Goal: Transaction & Acquisition: Purchase product/service

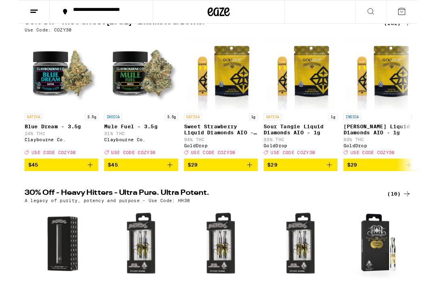
scroll to position [97, 0]
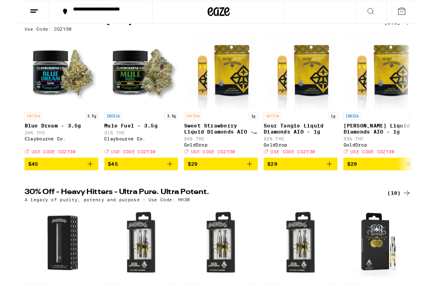
click at [163, 184] on icon "Add to bag" at bounding box center [166, 180] width 10 height 10
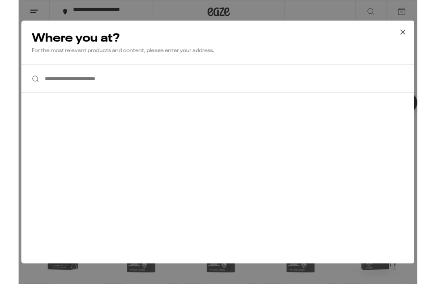
click at [180, 84] on input "**********" at bounding box center [217, 86] width 429 height 31
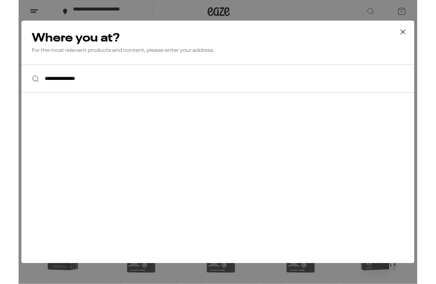
click at [191, 88] on input "**********" at bounding box center [217, 86] width 429 height 31
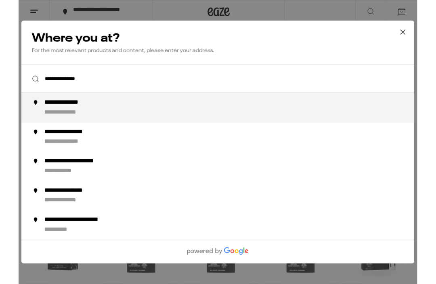
click at [85, 117] on div "**********" at bounding box center [59, 112] width 63 height 8
type input "**********"
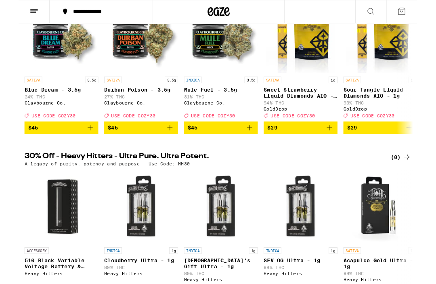
scroll to position [137, 0]
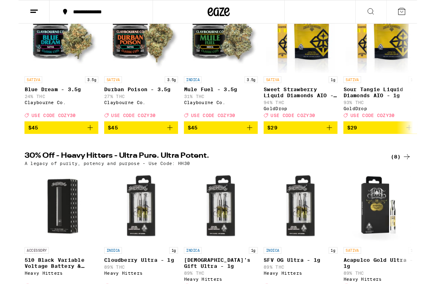
click at [250, 144] on icon "Add to bag" at bounding box center [253, 140] width 10 height 10
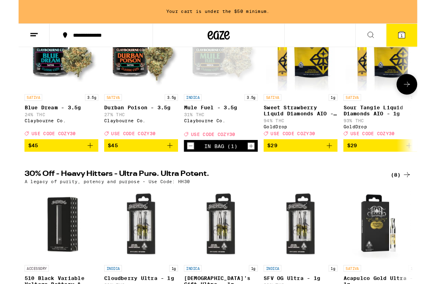
scroll to position [111, 0]
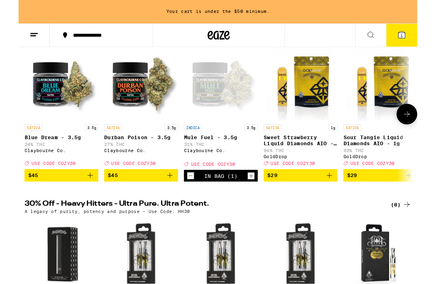
click at [426, 128] on icon at bounding box center [425, 125] width 10 height 10
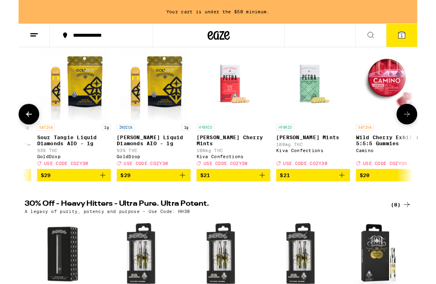
scroll to position [0, 335]
click at [424, 128] on icon at bounding box center [425, 125] width 10 height 10
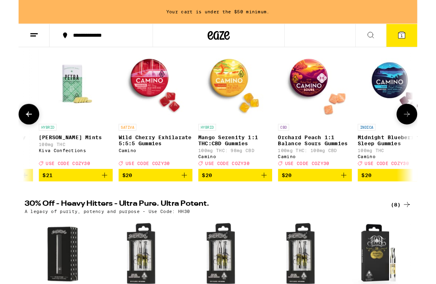
scroll to position [0, 670]
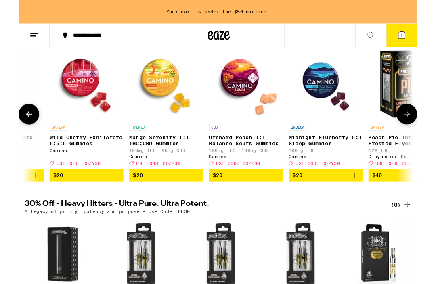
click at [424, 128] on icon at bounding box center [425, 125] width 10 height 10
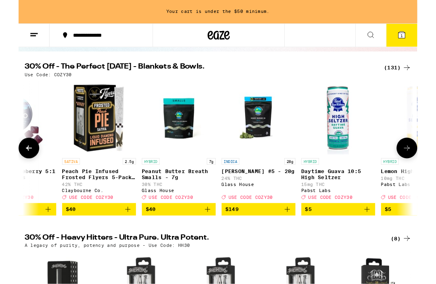
scroll to position [74, 0]
click at [203, 234] on icon "Add to bag" at bounding box center [207, 229] width 10 height 10
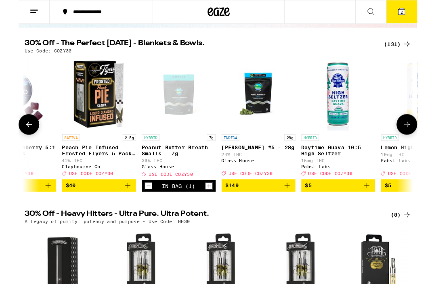
click at [423, 137] on icon at bounding box center [425, 136] width 10 height 10
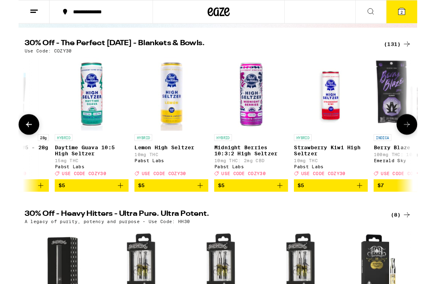
scroll to position [0, 1340]
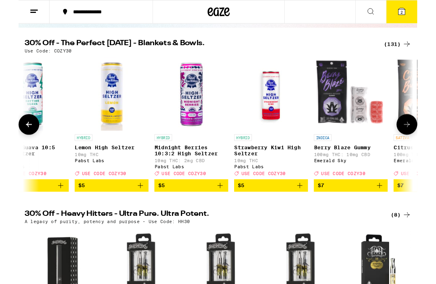
click at [425, 137] on icon at bounding box center [425, 136] width 10 height 10
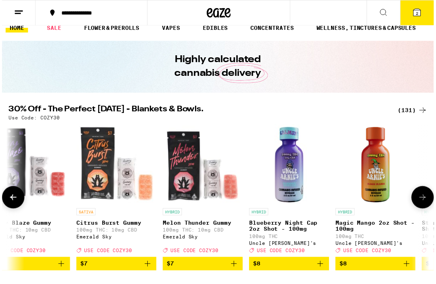
scroll to position [0, 0]
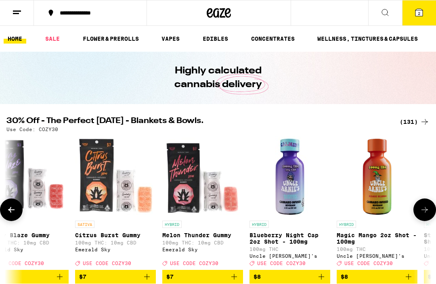
click at [18, 12] on icon at bounding box center [17, 13] width 10 height 10
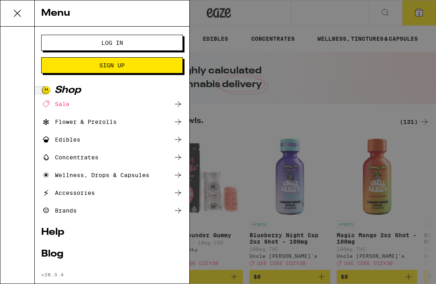
click at [117, 125] on div "Flower & Prerolls" at bounding box center [78, 122] width 75 height 10
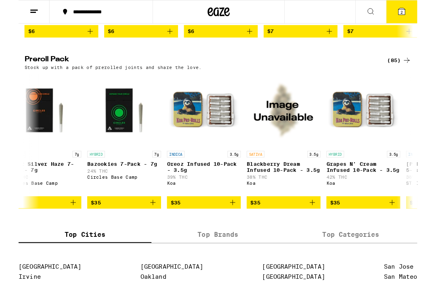
scroll to position [0, 2547]
click at [229, 226] on icon "Add to bag" at bounding box center [234, 222] width 10 height 10
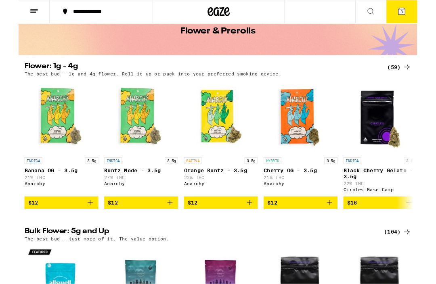
scroll to position [44, 0]
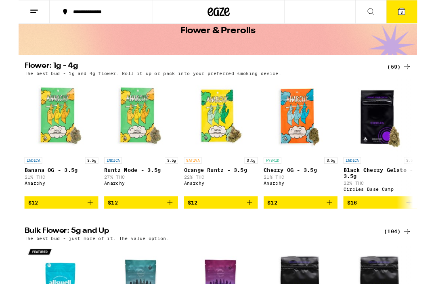
click at [412, 73] on div "(59)" at bounding box center [416, 73] width 26 height 10
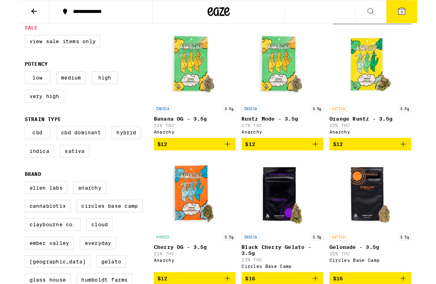
scroll to position [86, 0]
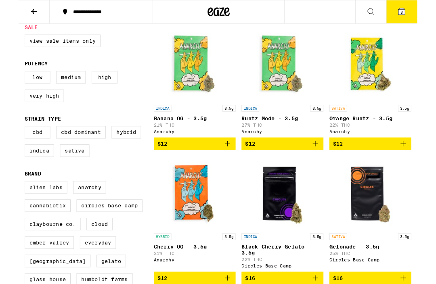
click at [25, 172] on label "Indica" at bounding box center [22, 165] width 32 height 14
click at [8, 140] on input "Indica" at bounding box center [8, 139] width 0 height 0
checkbox input "true"
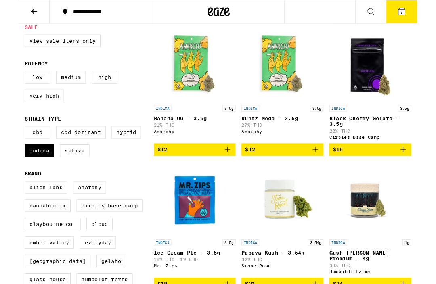
click at [120, 152] on label "Hybrid" at bounding box center [118, 145] width 32 height 14
click at [8, 140] on input "Hybrid" at bounding box center [8, 139] width 0 height 0
checkbox input "true"
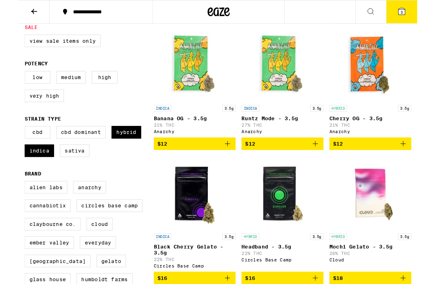
click at [27, 107] on label "Very High" at bounding box center [27, 105] width 43 height 14
click at [8, 80] on input "Very High" at bounding box center [8, 79] width 0 height 0
checkbox input "true"
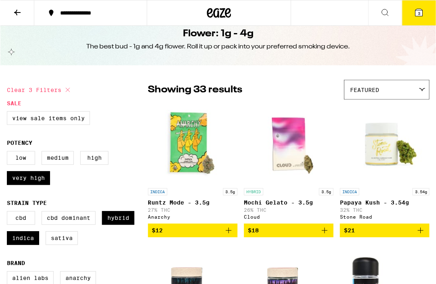
scroll to position [13, 0]
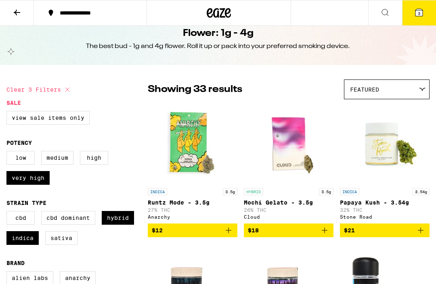
click at [417, 90] on div "Featured" at bounding box center [386, 89] width 85 height 19
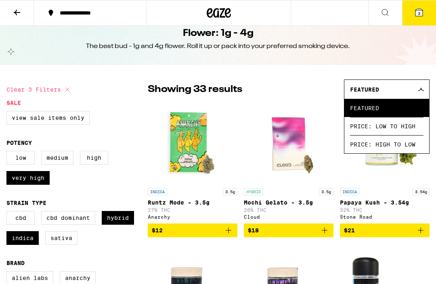
click at [410, 127] on span "Price: Low to High" at bounding box center [386, 126] width 73 height 18
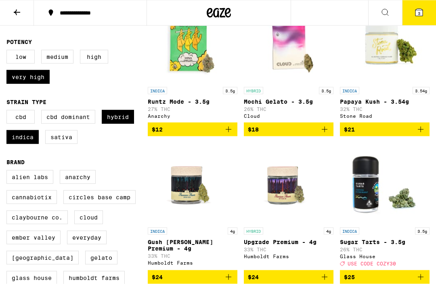
scroll to position [106, 0]
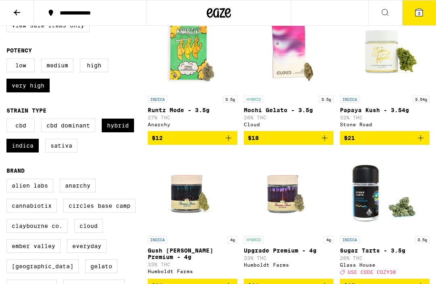
click at [117, 132] on label "Hybrid" at bounding box center [118, 126] width 32 height 14
click at [8, 120] on input "Hybrid" at bounding box center [8, 120] width 0 height 0
checkbox input "false"
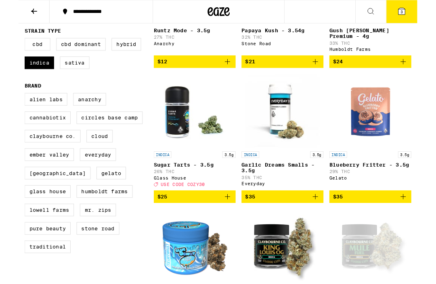
scroll to position [183, 0]
click at [406, 216] on span "$35" at bounding box center [385, 215] width 82 height 10
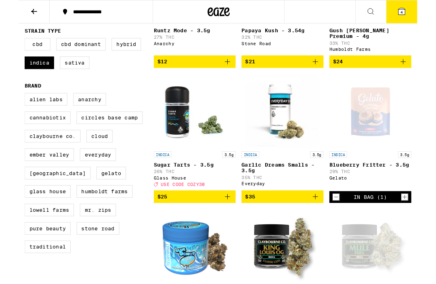
click at [214, 216] on span "$25" at bounding box center [193, 215] width 82 height 10
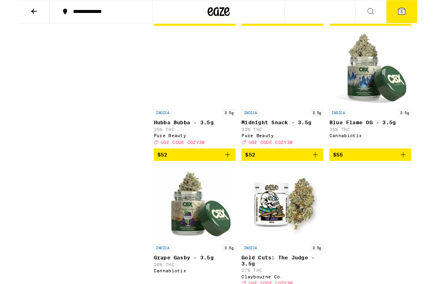
scroll to position [672, 0]
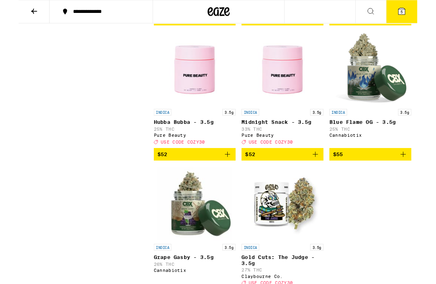
click at [325, 174] on icon "Add to bag" at bounding box center [325, 169] width 10 height 10
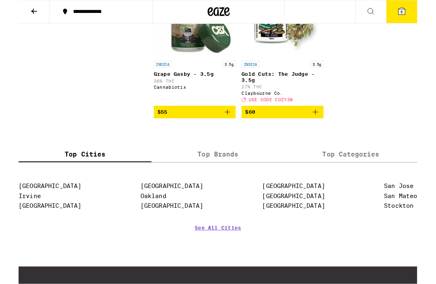
click at [421, 9] on icon at bounding box center [418, 12] width 7 height 7
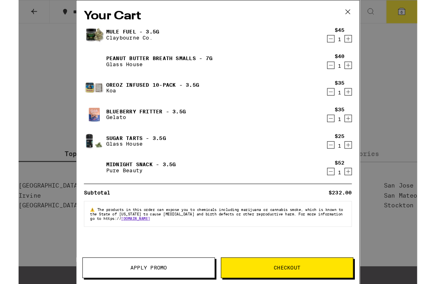
click at [420, 8] on div "Your Cart Mule Fuel - 3.5g Claybourne Co. $45 1 Peanut Butter Breath Smalls - 7…" at bounding box center [218, 155] width 436 height 311
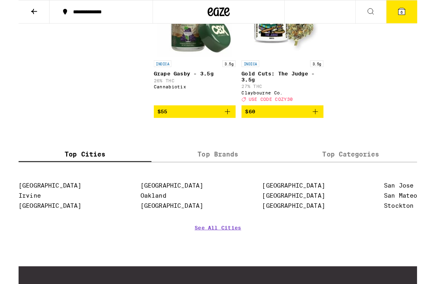
click at [420, 14] on span "6" at bounding box center [419, 13] width 2 height 5
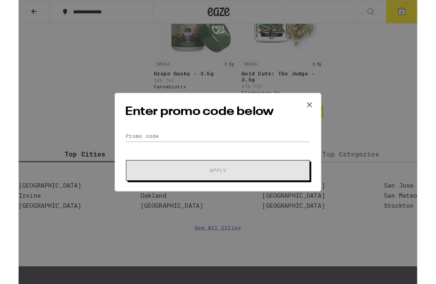
click at [316, 110] on icon at bounding box center [318, 115] width 12 height 12
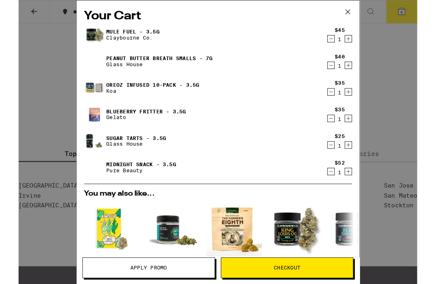
click at [358, 11] on icon at bounding box center [360, 13] width 12 height 12
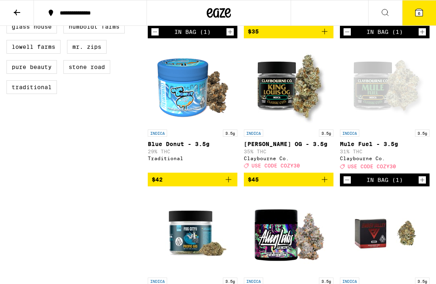
scroll to position [365, 0]
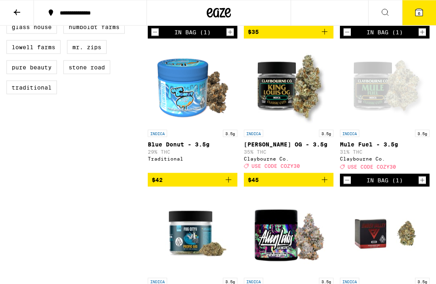
click at [351, 184] on button "Decrement" at bounding box center [347, 180] width 8 height 8
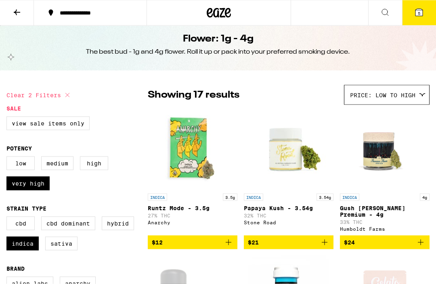
scroll to position [0, 0]
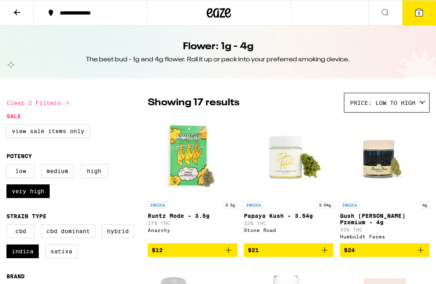
click at [416, 12] on icon at bounding box center [418, 12] width 7 height 7
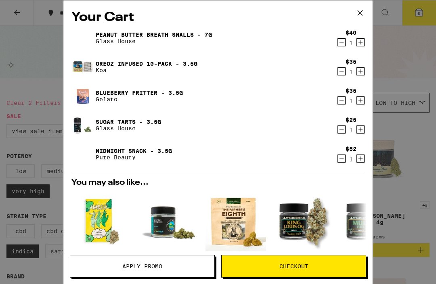
click at [172, 263] on button "Apply Promo" at bounding box center [142, 266] width 145 height 23
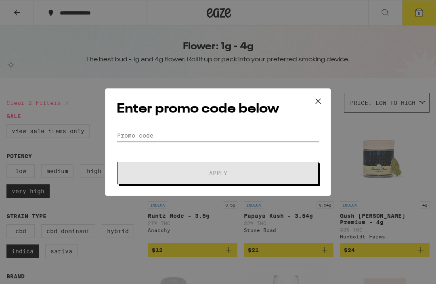
click at [197, 136] on input "Promo Code" at bounding box center [218, 136] width 203 height 12
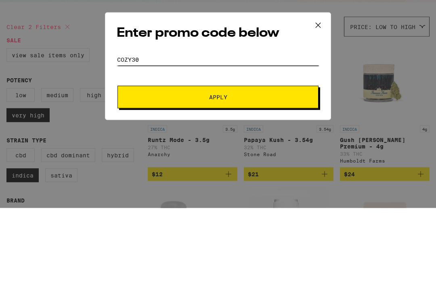
type input "cozy30"
click at [220, 170] on span "Apply" at bounding box center [218, 173] width 18 height 6
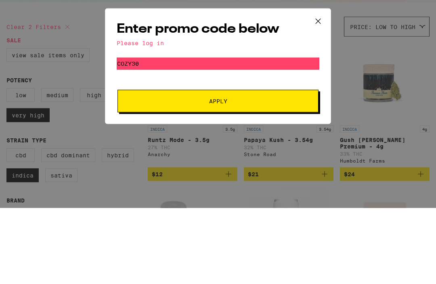
scroll to position [76, 0]
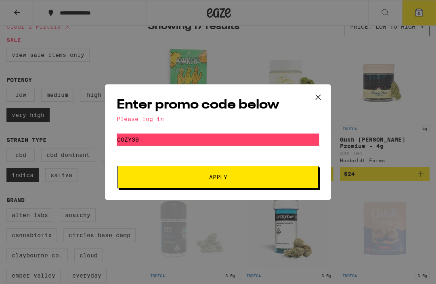
click at [227, 175] on span "Apply" at bounding box center [218, 177] width 18 height 6
click at [321, 94] on icon at bounding box center [318, 97] width 12 height 12
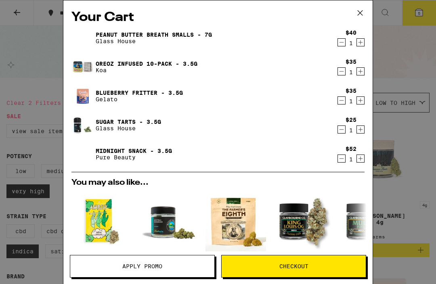
click at [361, 11] on icon at bounding box center [360, 13] width 12 height 12
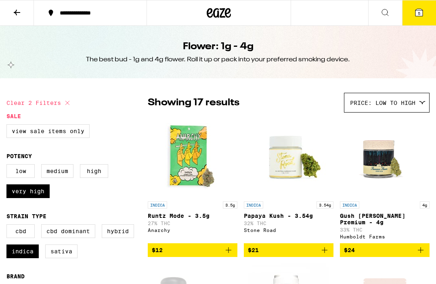
click at [18, 14] on icon at bounding box center [17, 13] width 10 height 10
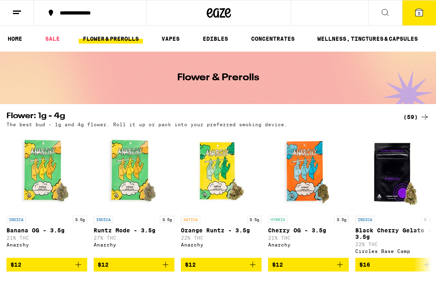
click at [22, 15] on button at bounding box center [17, 12] width 34 height 25
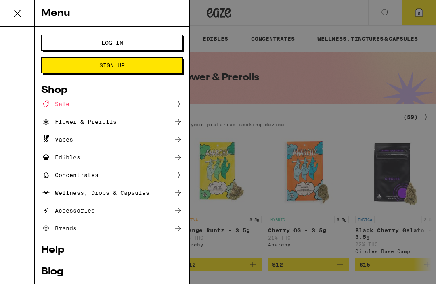
click at [129, 43] on span "Log In" at bounding box center [112, 43] width 76 height 6
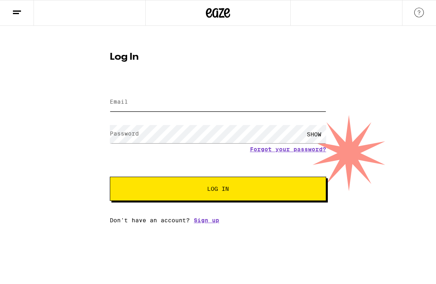
click at [224, 105] on input "Email" at bounding box center [218, 102] width 216 height 18
type input "terciopelo@gmail.com"
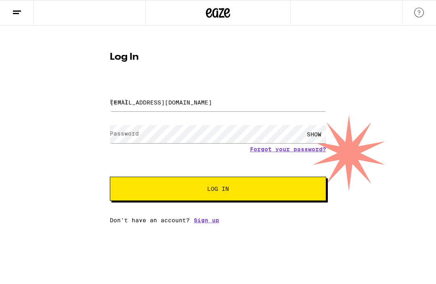
click at [218, 190] on button "Log In" at bounding box center [218, 189] width 216 height 24
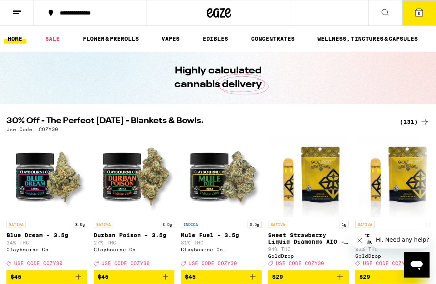
click at [417, 14] on icon at bounding box center [418, 12] width 7 height 7
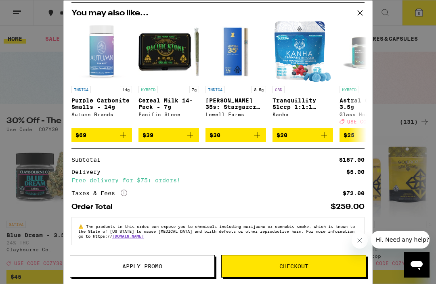
scroll to position [179, 0]
click at [151, 262] on button "Apply Promo" at bounding box center [142, 266] width 145 height 23
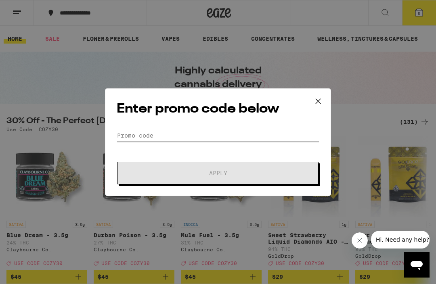
click at [169, 135] on input "Promo Code" at bounding box center [218, 136] width 203 height 12
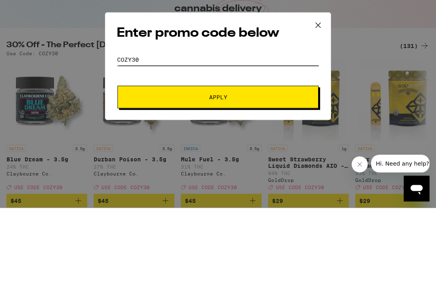
type input "Cozy30"
click at [217, 162] on button "Apply" at bounding box center [217, 173] width 201 height 23
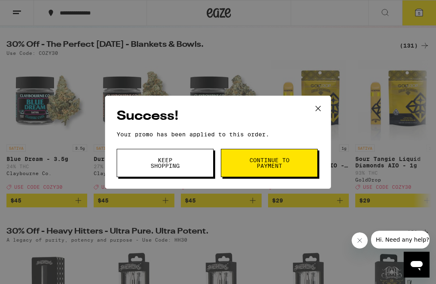
click at [255, 162] on span "Continue to payment" at bounding box center [269, 162] width 41 height 11
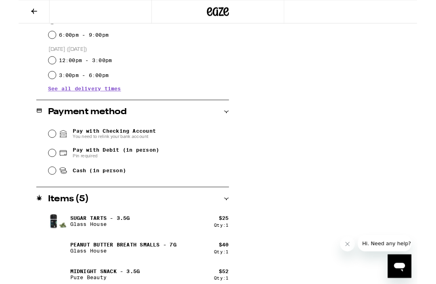
scroll to position [333, 0]
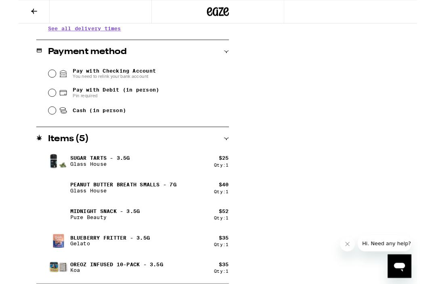
click at [19, 8] on icon at bounding box center [17, 13] width 10 height 10
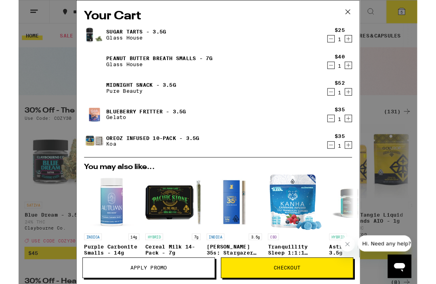
click at [361, 15] on icon at bounding box center [360, 13] width 12 height 12
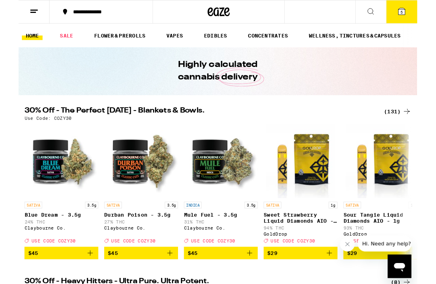
click at [100, 36] on link "FLOWER & PREROLLS" at bounding box center [111, 39] width 64 height 10
click at [114, 35] on link "FLOWER & PREROLLS" at bounding box center [111, 39] width 64 height 10
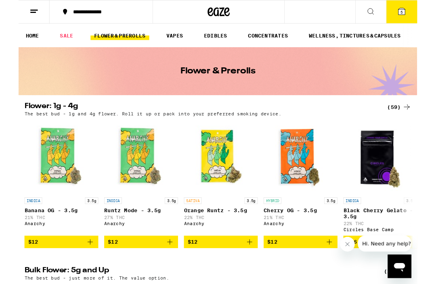
click at [416, 116] on div "(59)" at bounding box center [416, 117] width 26 height 10
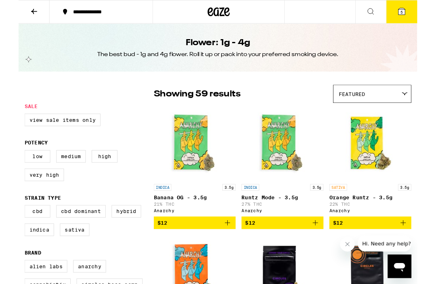
click at [17, 12] on icon at bounding box center [17, 13] width 6 height 6
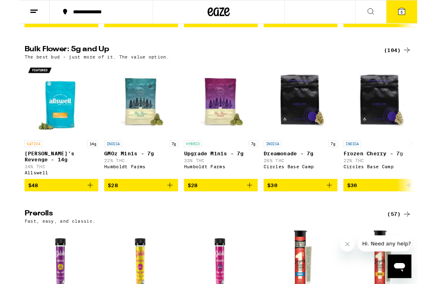
scroll to position [241, 0]
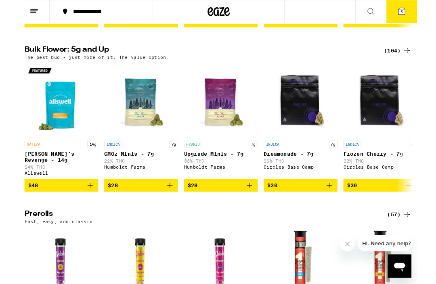
click at [410, 60] on div "(104)" at bounding box center [415, 55] width 30 height 10
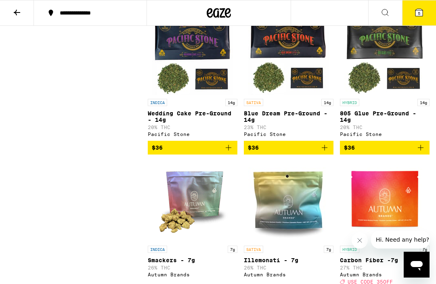
scroll to position [658, 0]
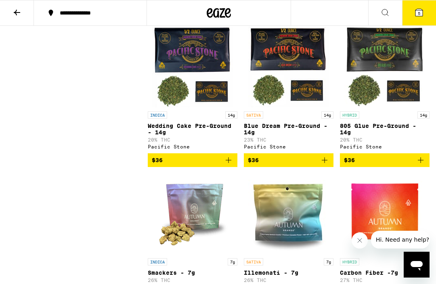
click at [17, 10] on icon at bounding box center [17, 13] width 6 height 6
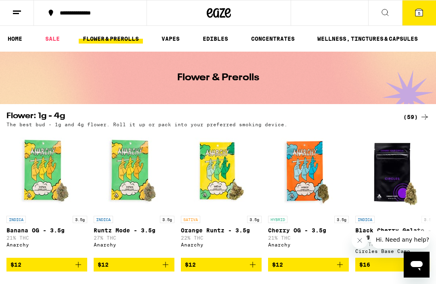
click at [419, 13] on span "5" at bounding box center [419, 13] width 2 height 5
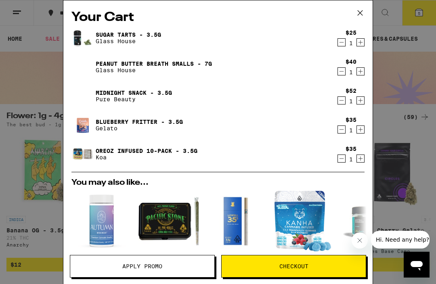
click at [342, 129] on icon "Decrement" at bounding box center [341, 130] width 7 height 10
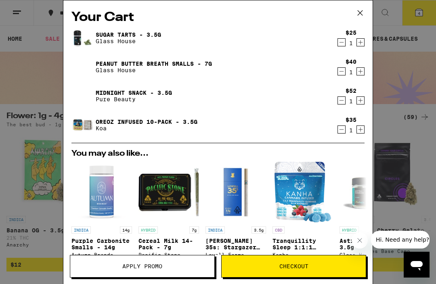
click at [342, 45] on icon "Decrement" at bounding box center [341, 43] width 7 height 10
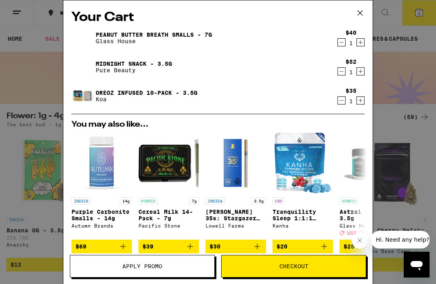
click at [280, 262] on button "Checkout" at bounding box center [293, 266] width 145 height 23
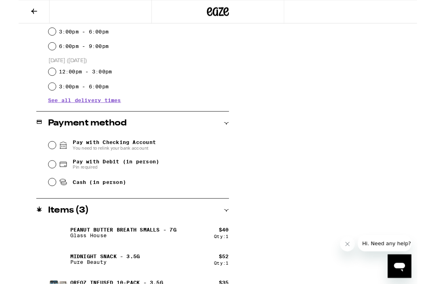
scroll to position [256, 0]
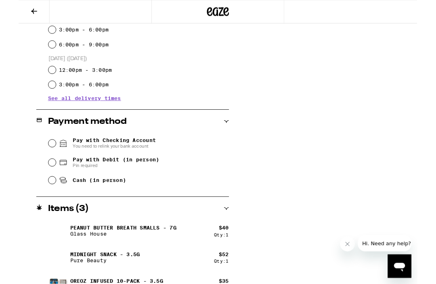
click at [38, 160] on input "Pay with Checking Account You need to relink your bank account" at bounding box center [37, 157] width 8 height 8
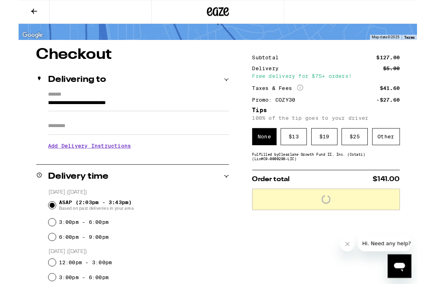
scroll to position [46, 0]
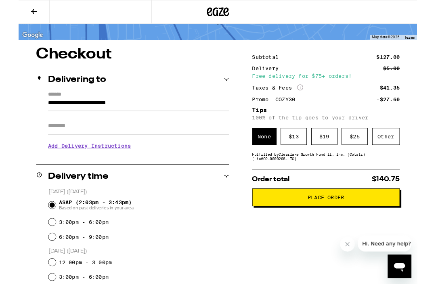
click at [404, 154] on div "Other" at bounding box center [402, 149] width 30 height 19
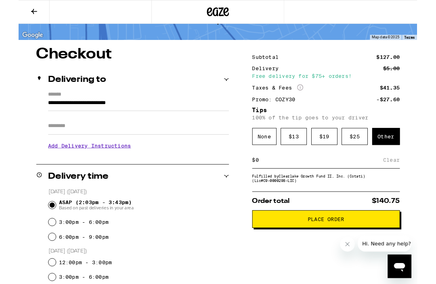
scroll to position [46, 0]
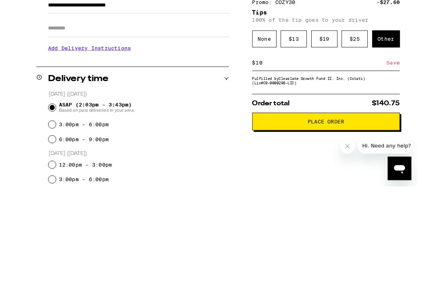
type input "10"
click at [406, 167] on div "Save" at bounding box center [409, 176] width 15 height 18
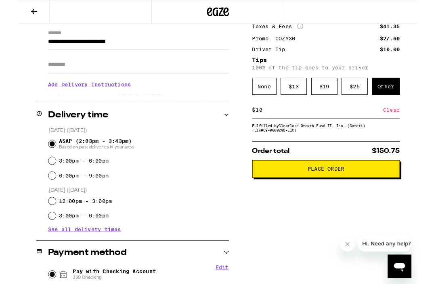
scroll to position [115, 0]
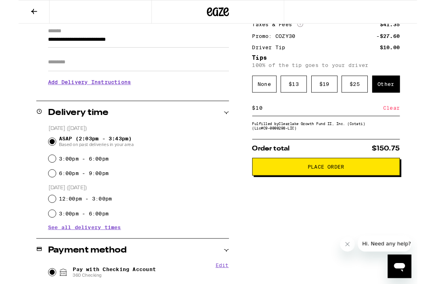
click at [345, 185] on span "Place Order" at bounding box center [336, 183] width 40 height 6
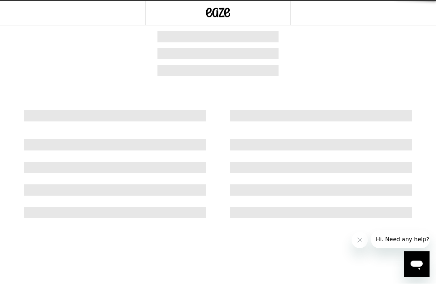
scroll to position [0, 0]
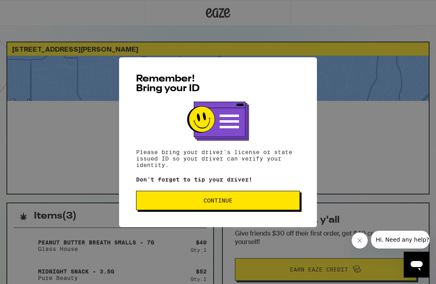
click at [241, 197] on button "Continue" at bounding box center [218, 200] width 164 height 19
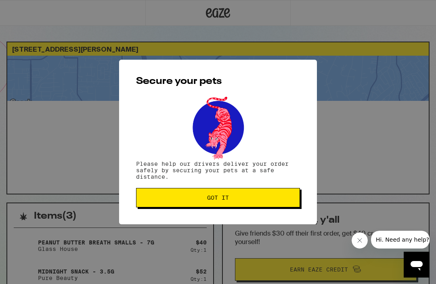
click at [234, 199] on span "Got it" at bounding box center [218, 198] width 150 height 6
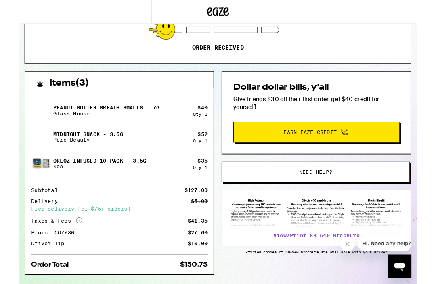
scroll to position [126, 0]
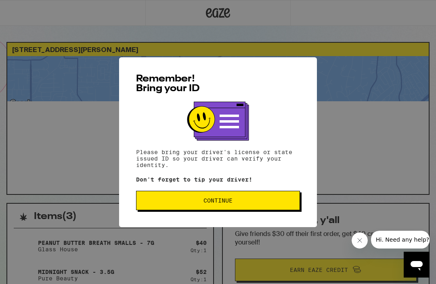
click at [202, 198] on button "Continue" at bounding box center [218, 200] width 164 height 19
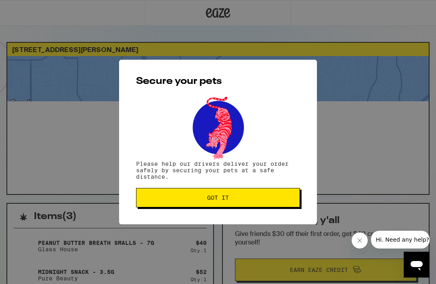
click at [220, 196] on span "Got it" at bounding box center [218, 198] width 22 height 6
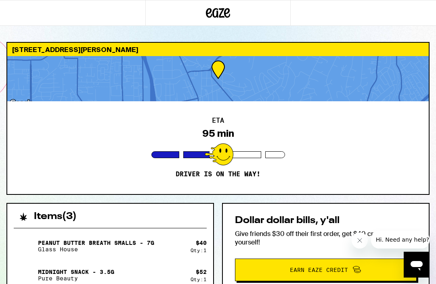
click at [231, 103] on div "ETA 95 min Driver is on the way!" at bounding box center [217, 147] width 421 height 93
click at [251, 82] on div at bounding box center [217, 78] width 421 height 45
